Goal: Check status

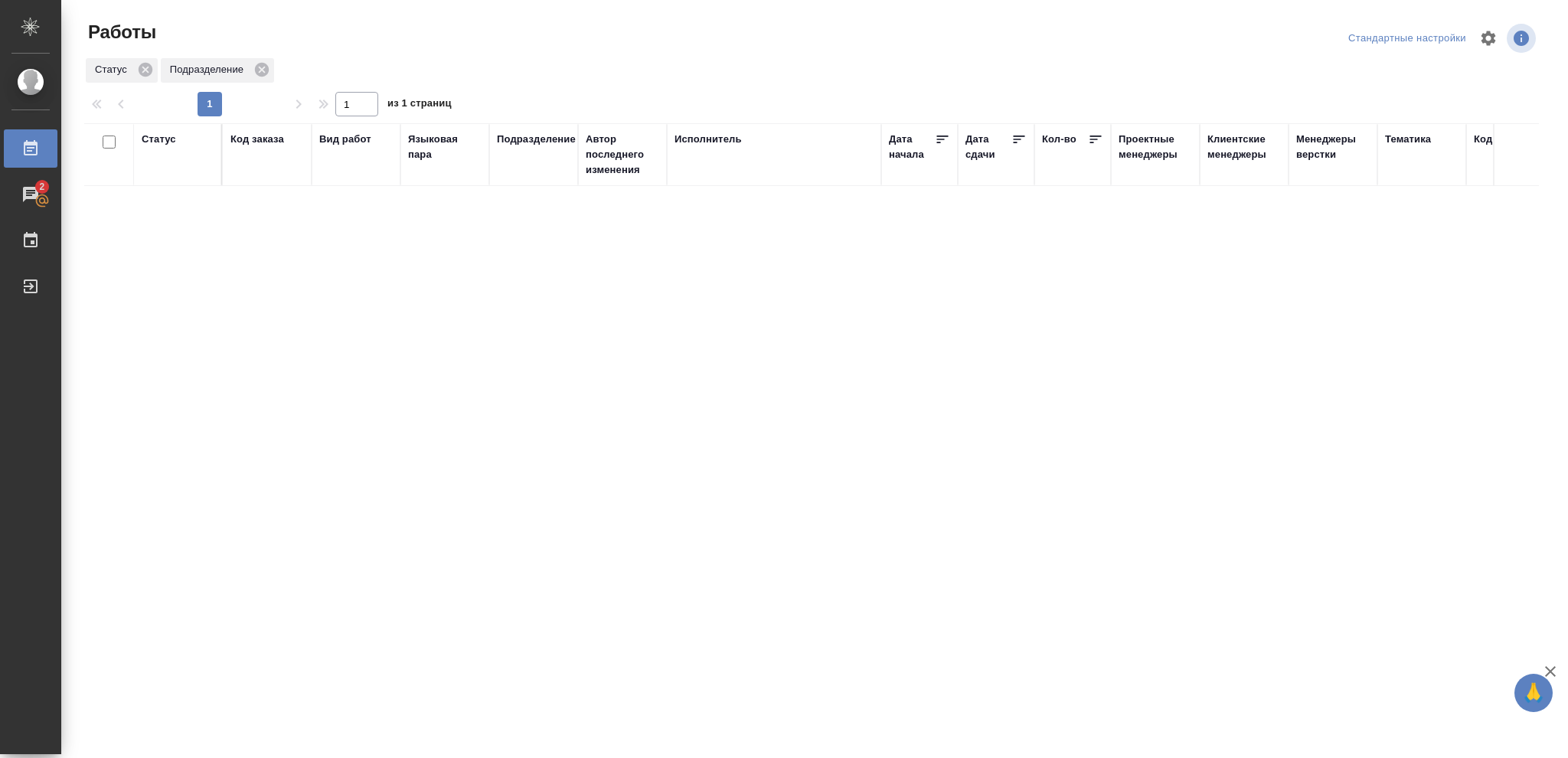
click at [159, 139] on div "Статус" at bounding box center [158, 140] width 34 height 15
click at [168, 180] on icon at bounding box center [170, 179] width 6 height 6
click at [168, 176] on icon at bounding box center [170, 175] width 11 height 11
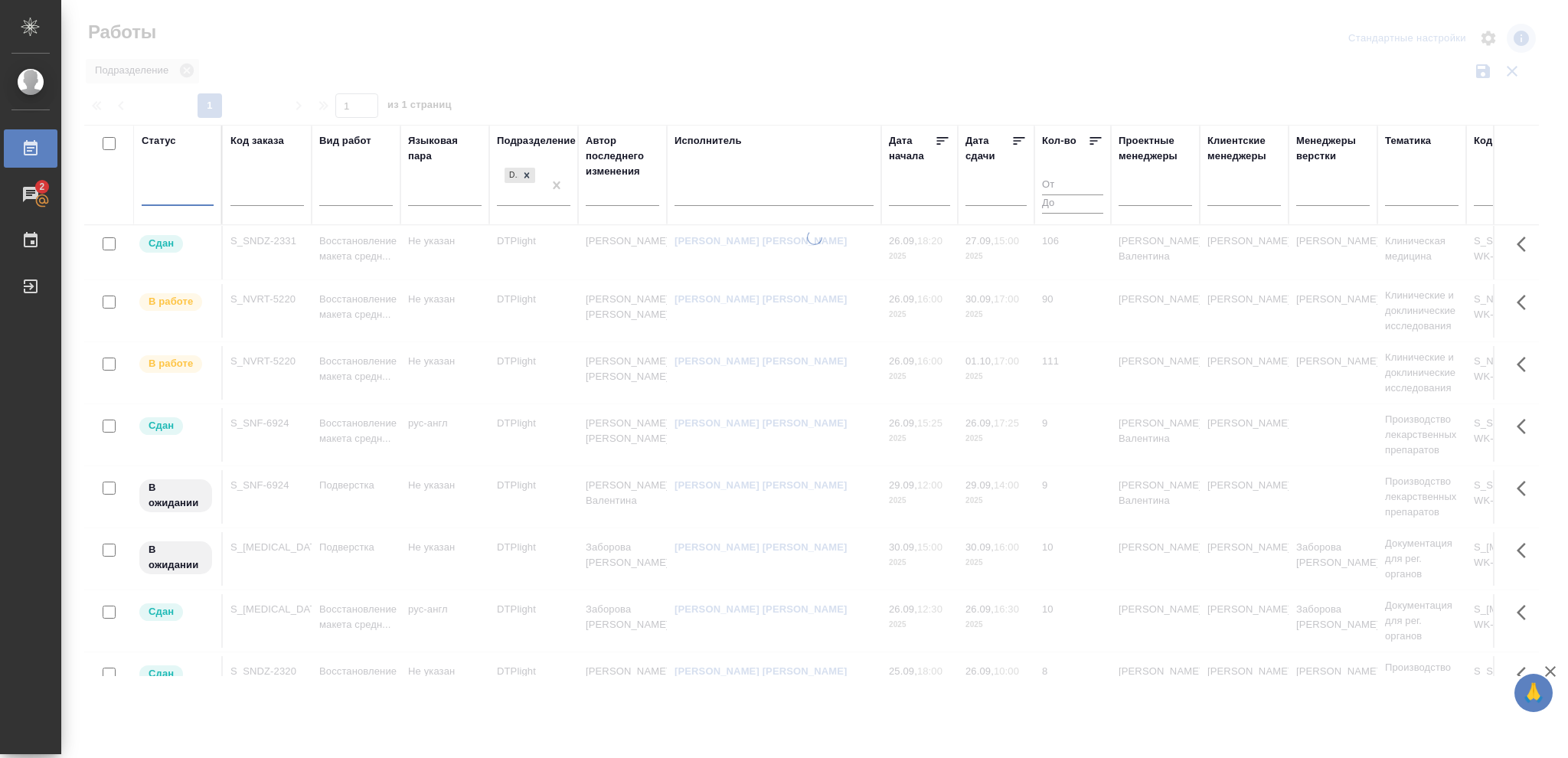
click at [169, 189] on div at bounding box center [177, 192] width 72 height 22
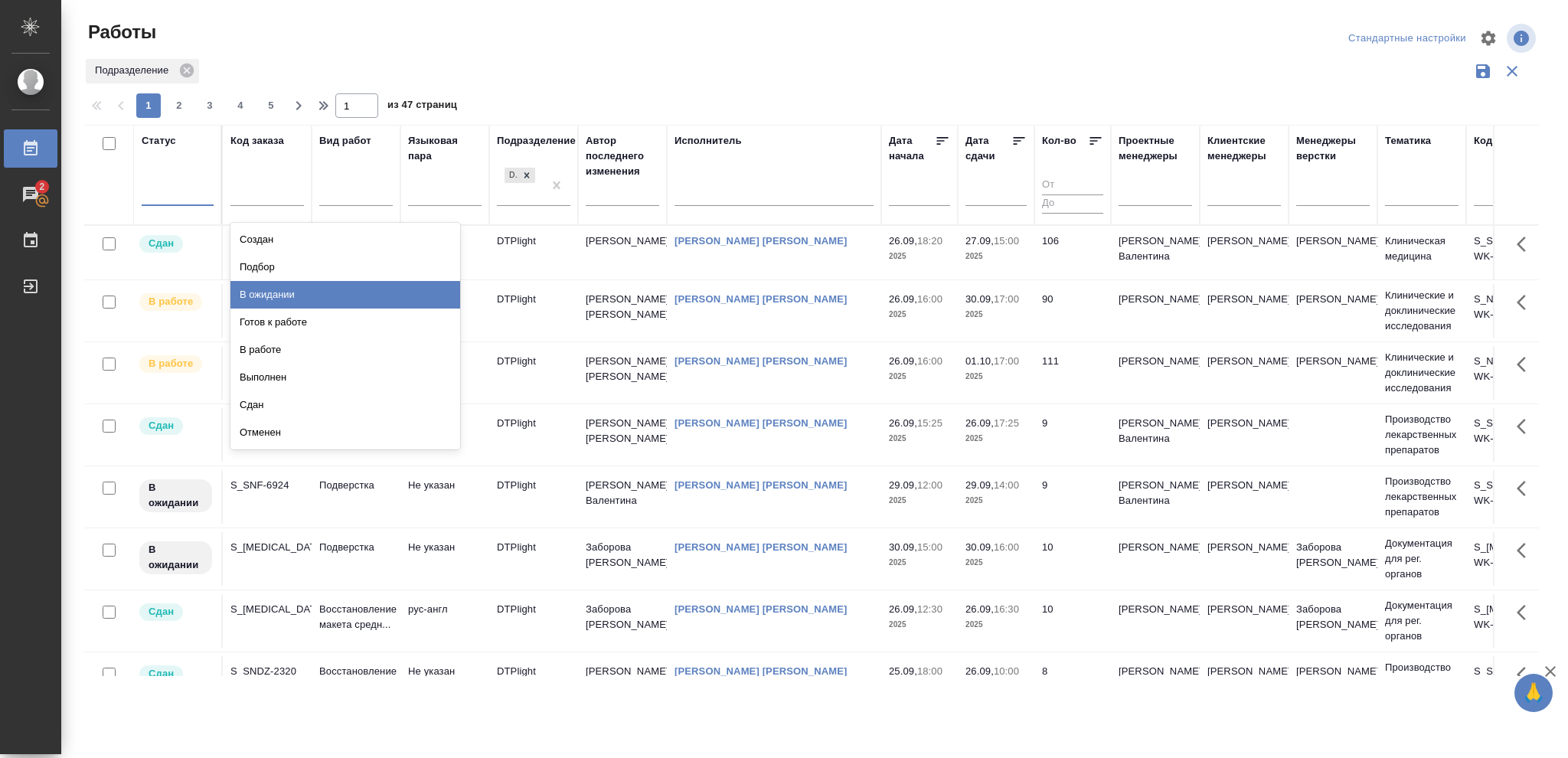
click at [290, 293] on div "В ожидании" at bounding box center [345, 295] width 230 height 28
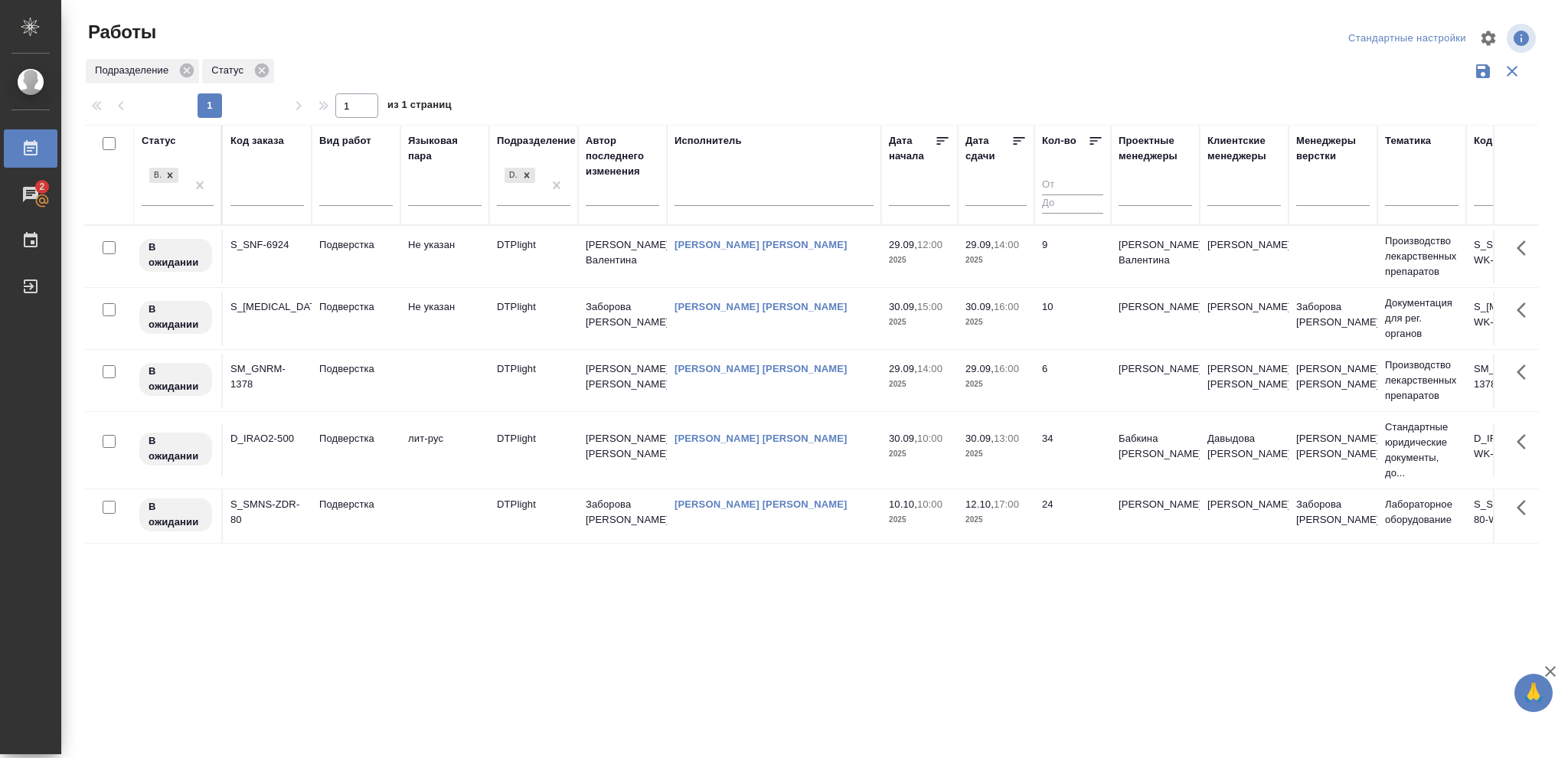
click at [1014, 137] on icon at bounding box center [1019, 140] width 15 height 15
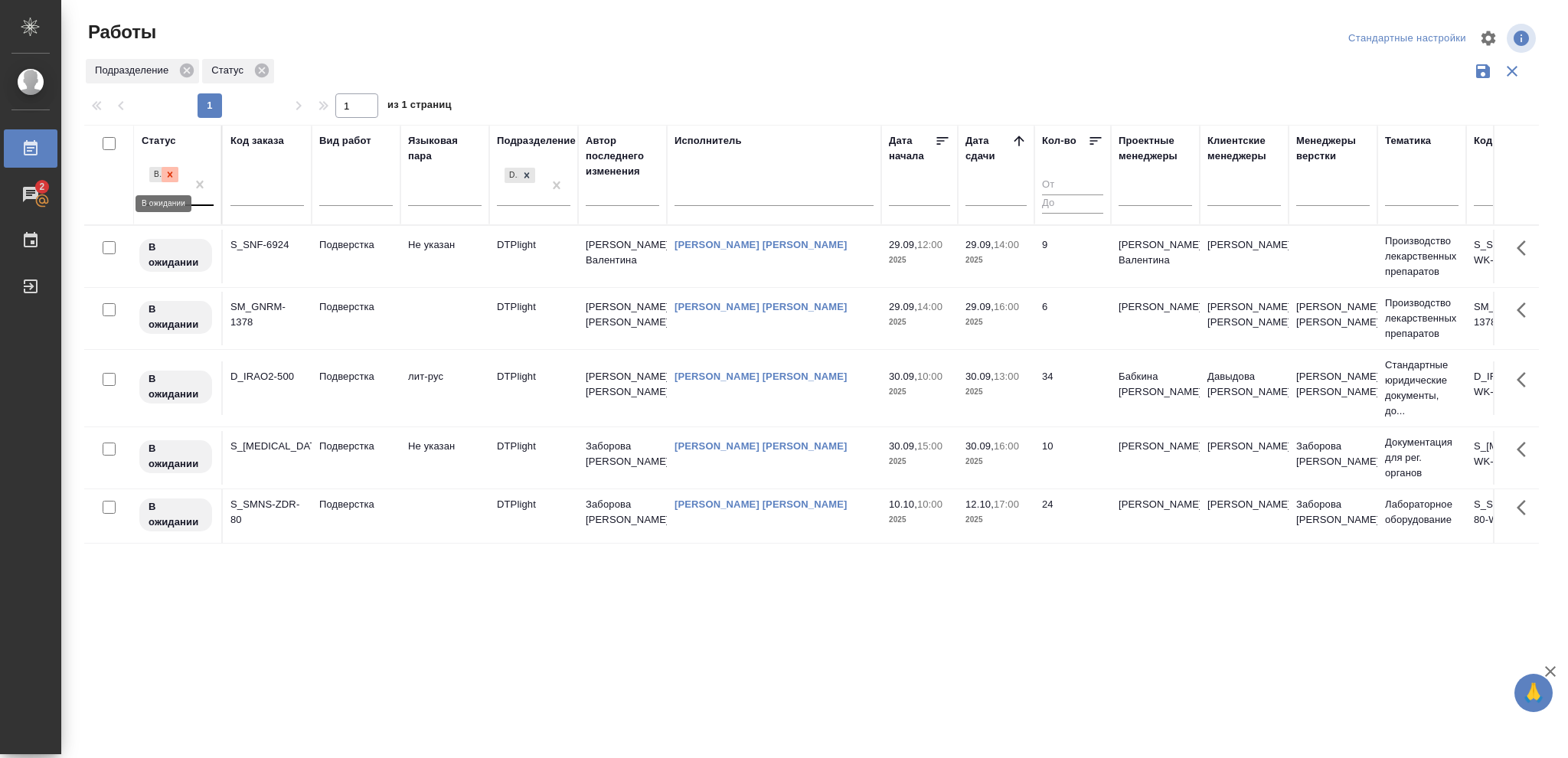
click at [166, 177] on icon at bounding box center [170, 175] width 11 height 11
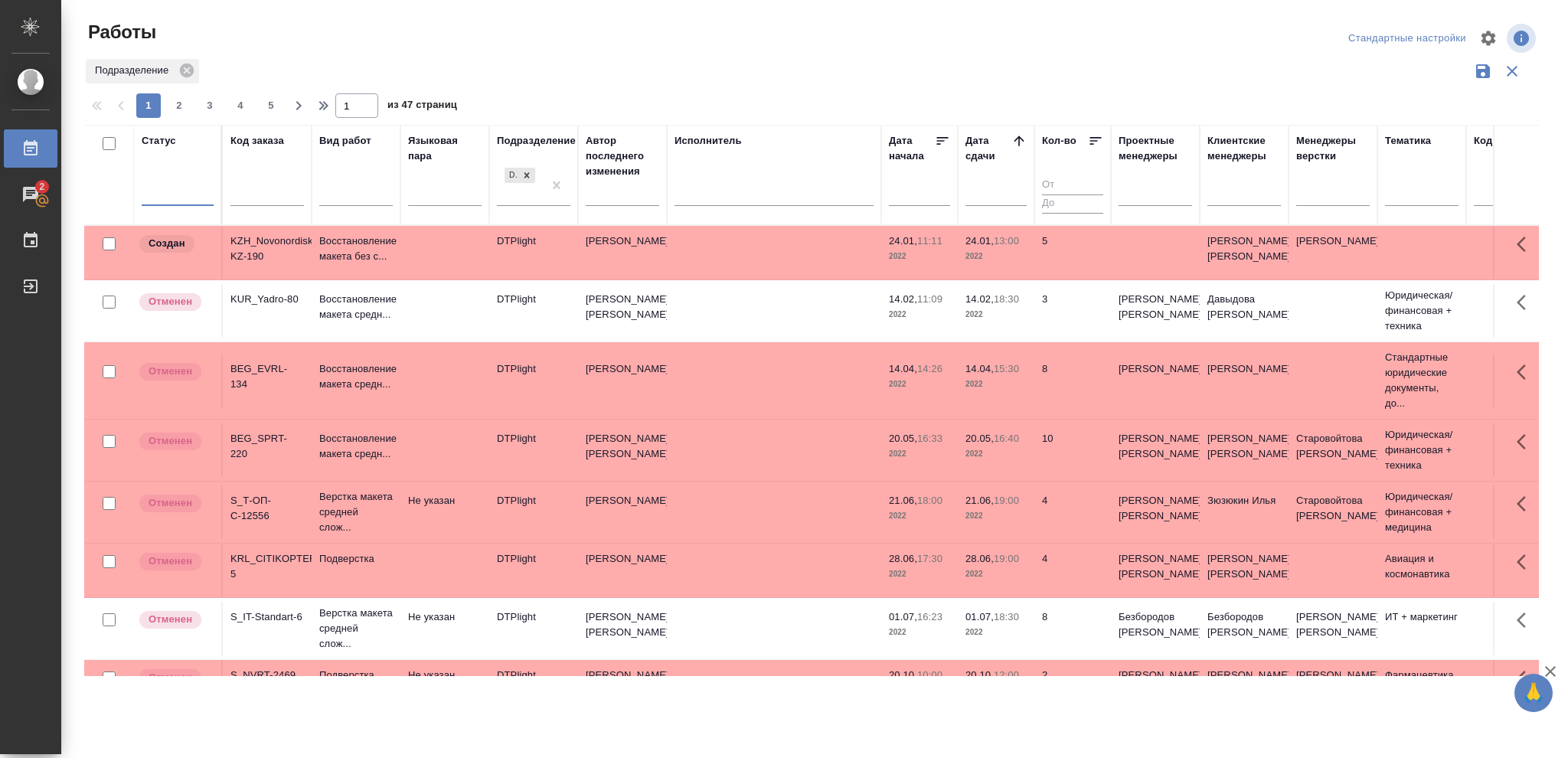
click at [169, 185] on div at bounding box center [177, 192] width 72 height 22
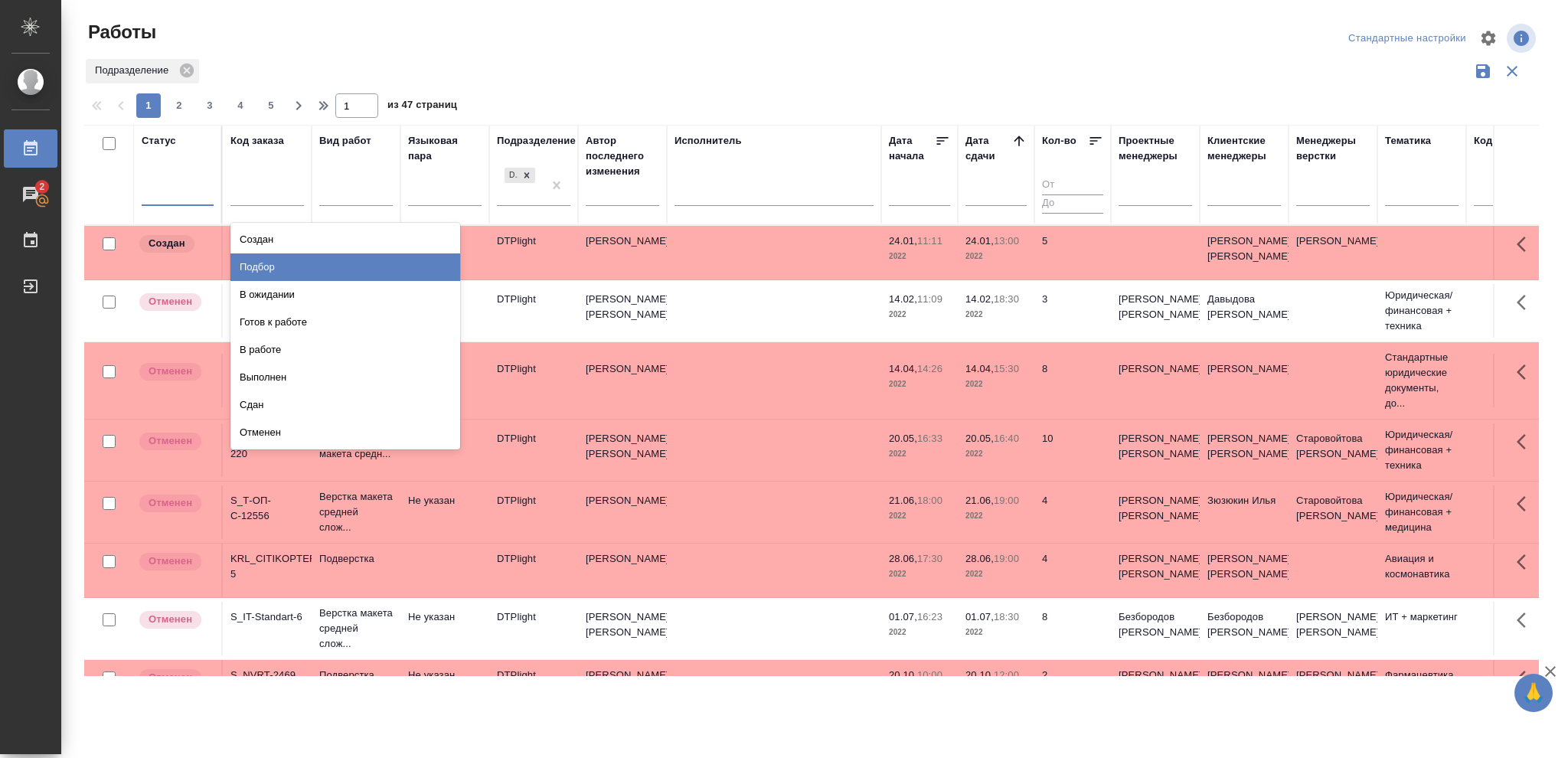
click at [267, 265] on div "Подбор" at bounding box center [345, 268] width 230 height 28
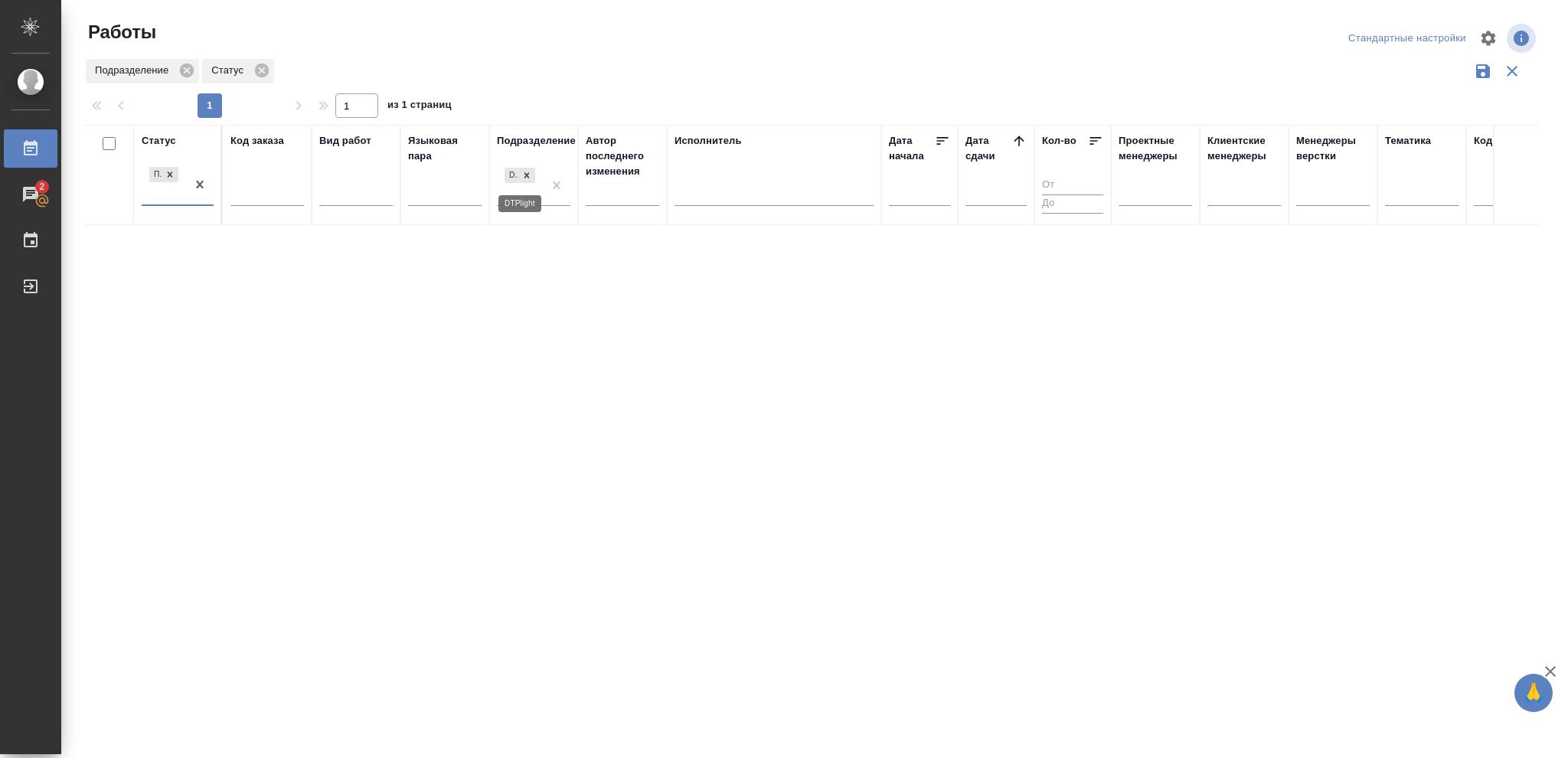
drag, startPoint x: 521, startPoint y: 176, endPoint x: 735, endPoint y: 215, distance: 217.5
click at [523, 176] on icon at bounding box center [527, 176] width 11 height 11
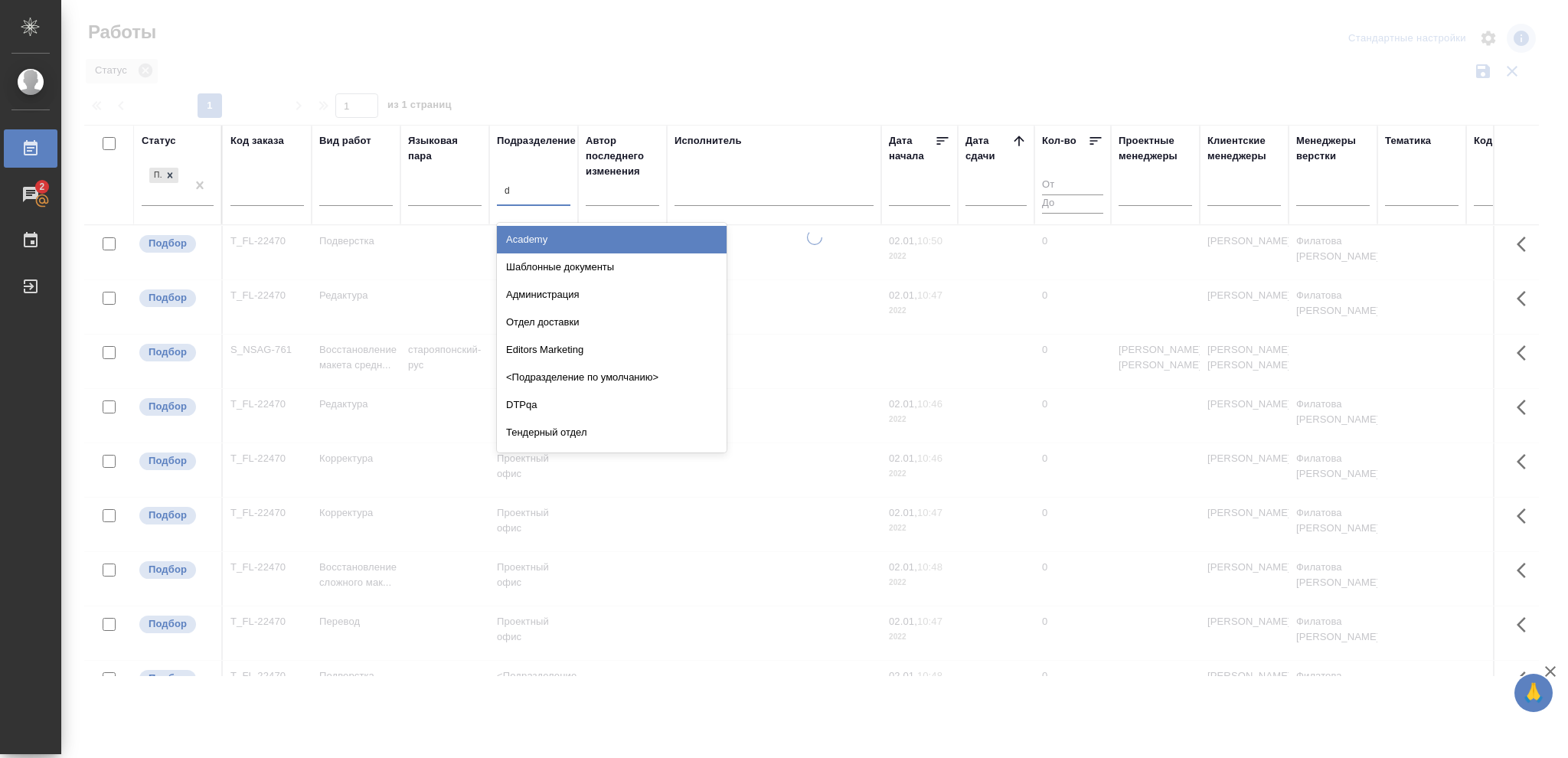
type input "dt"
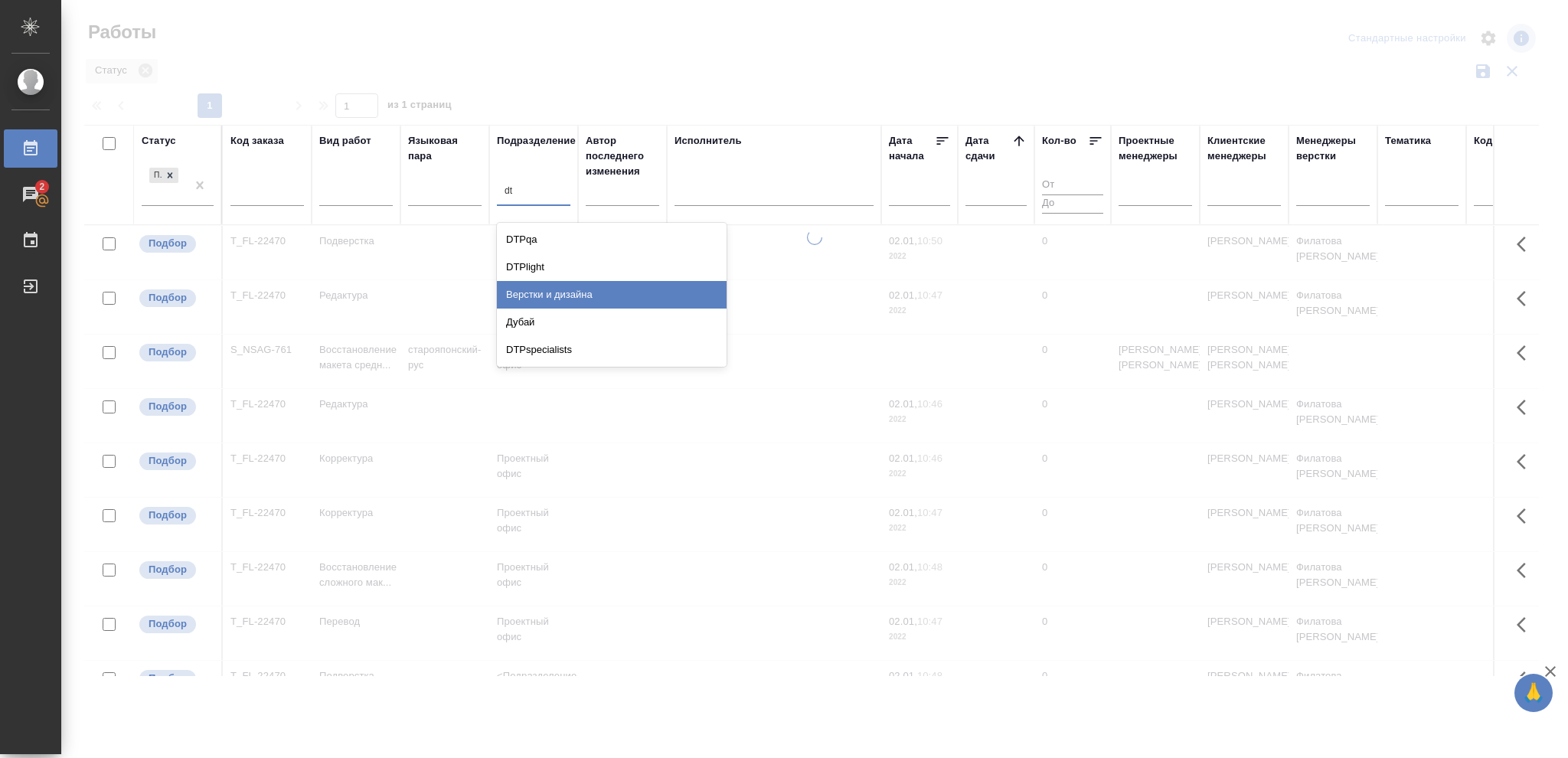
click at [590, 291] on div "Верстки и дизайна" at bounding box center [612, 295] width 230 height 28
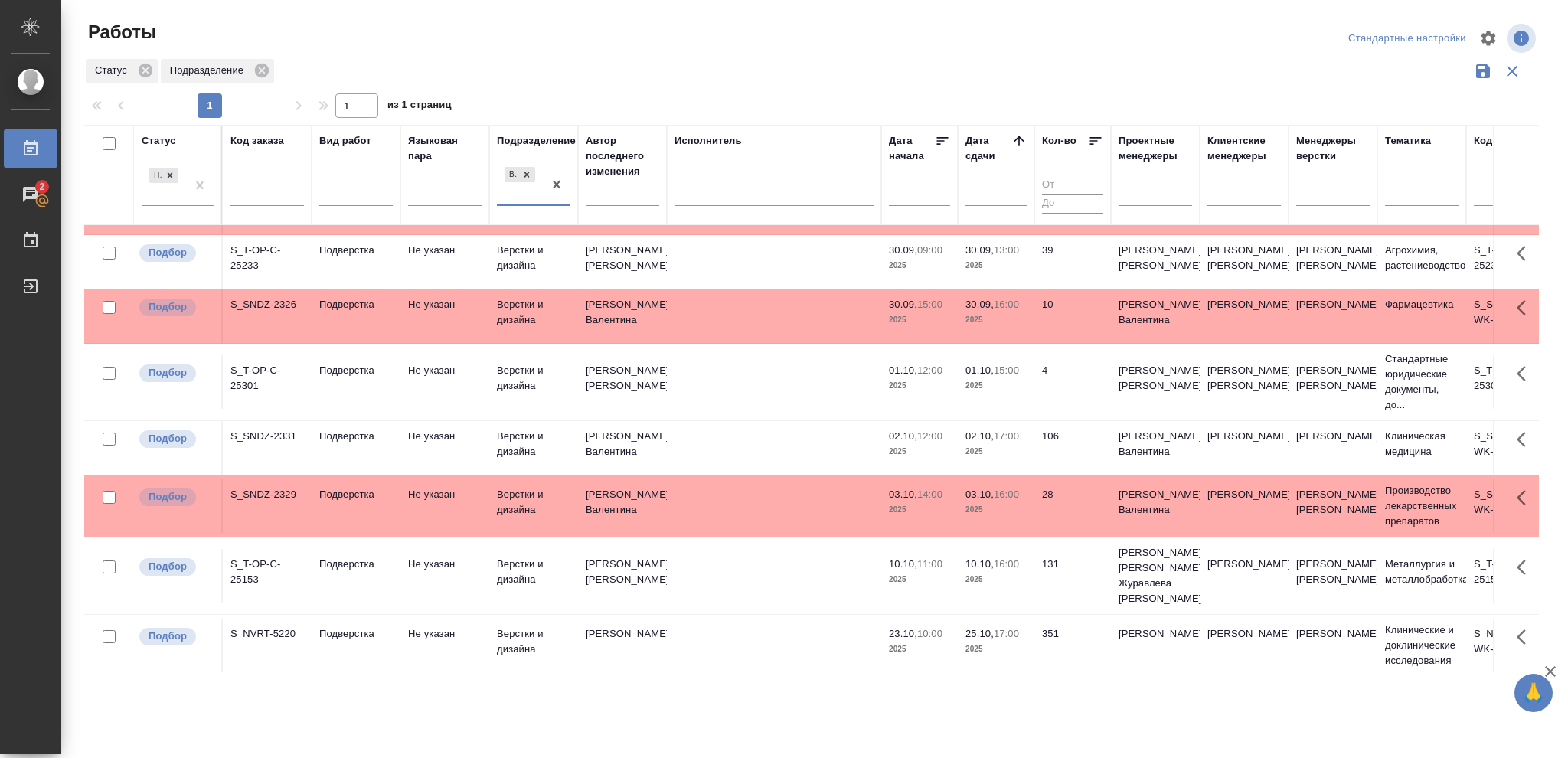
scroll to position [193, 0]
